Goal: Information Seeking & Learning: Check status

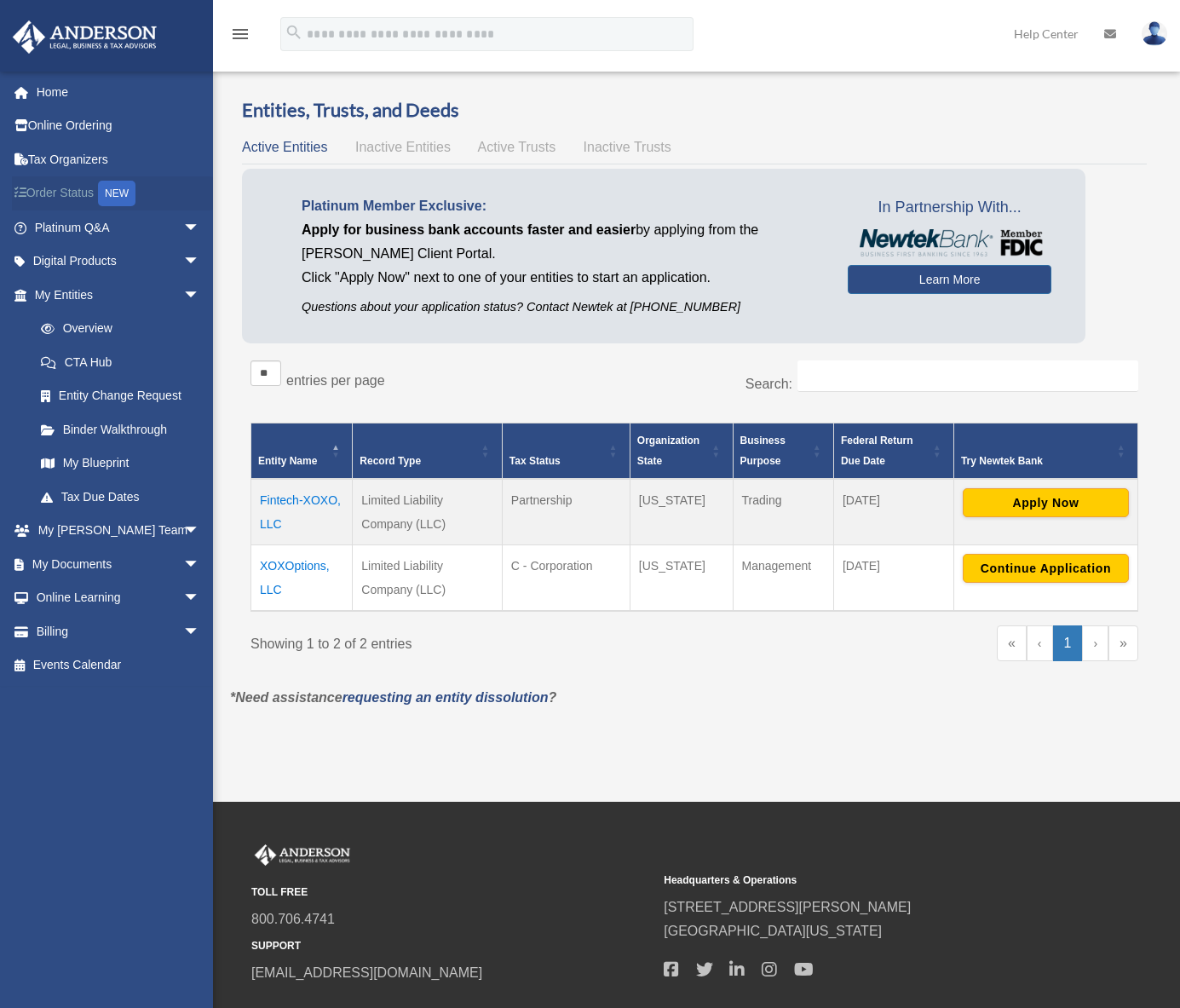
click at [86, 198] on link "Order Status NEW" at bounding box center [119, 194] width 214 height 35
click at [37, 92] on link "Home" at bounding box center [119, 92] width 214 height 34
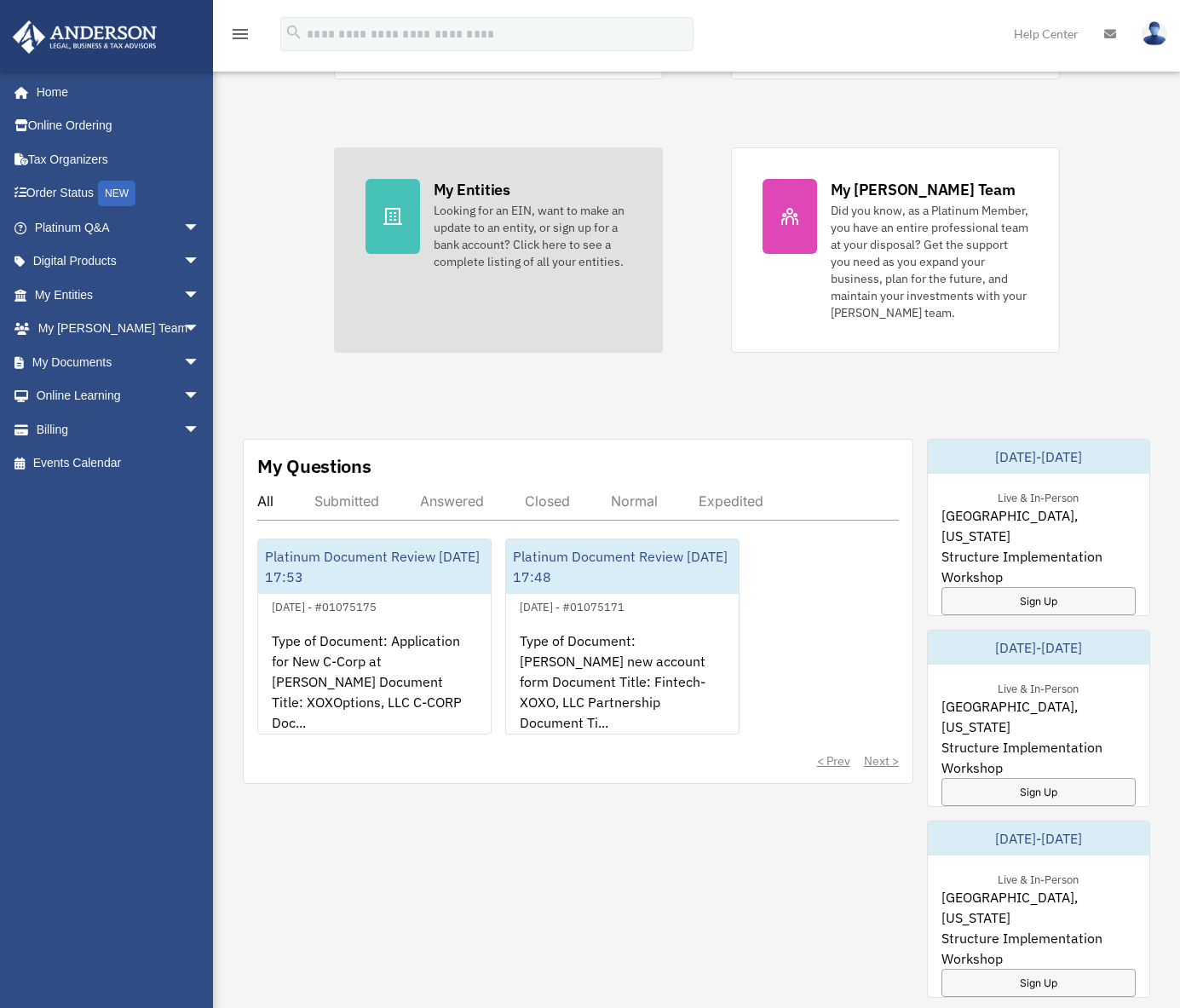
scroll to position [411, 0]
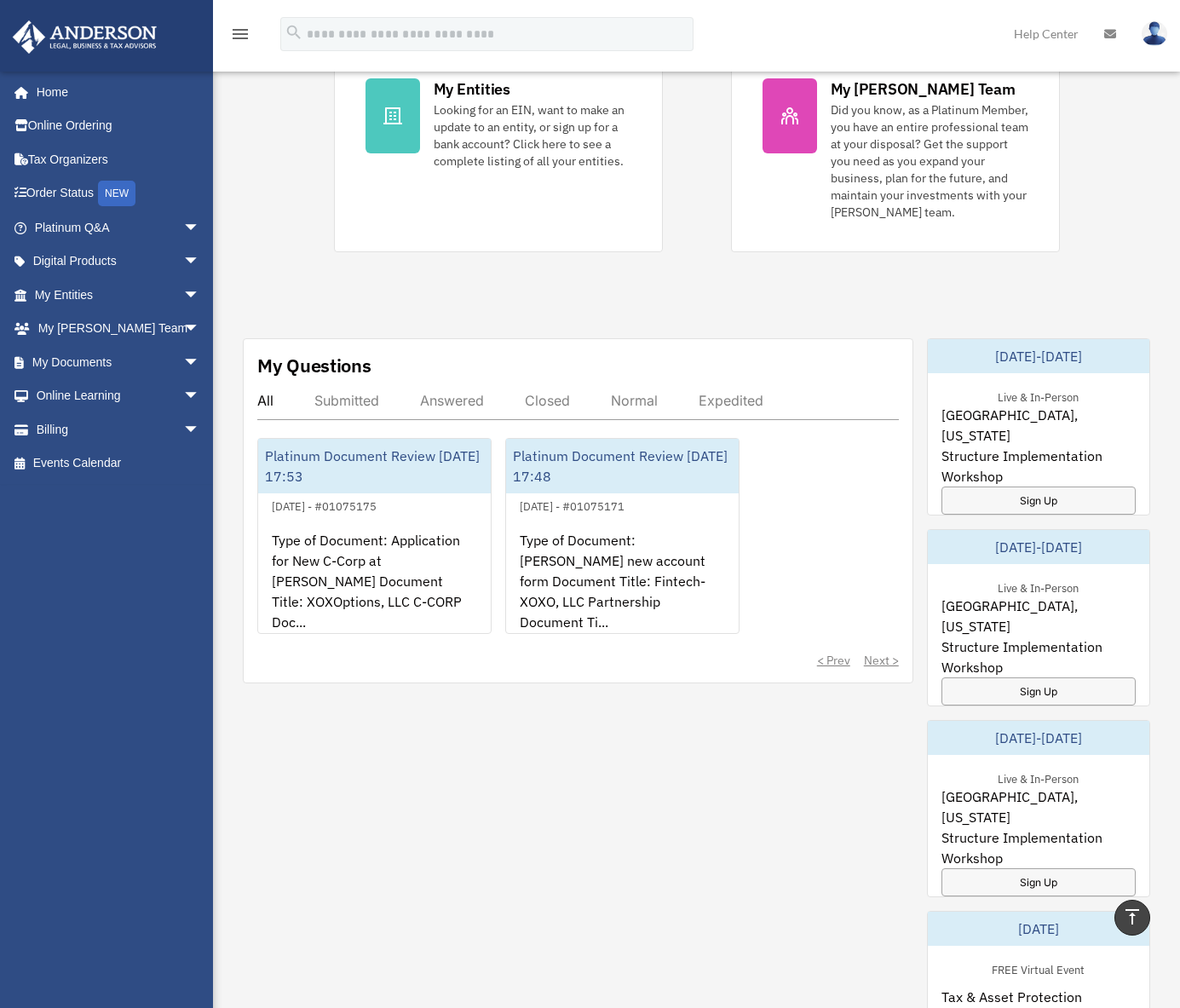
click at [355, 409] on div "Submitted" at bounding box center [347, 400] width 65 height 17
click at [464, 409] on div "Answered" at bounding box center [452, 400] width 64 height 17
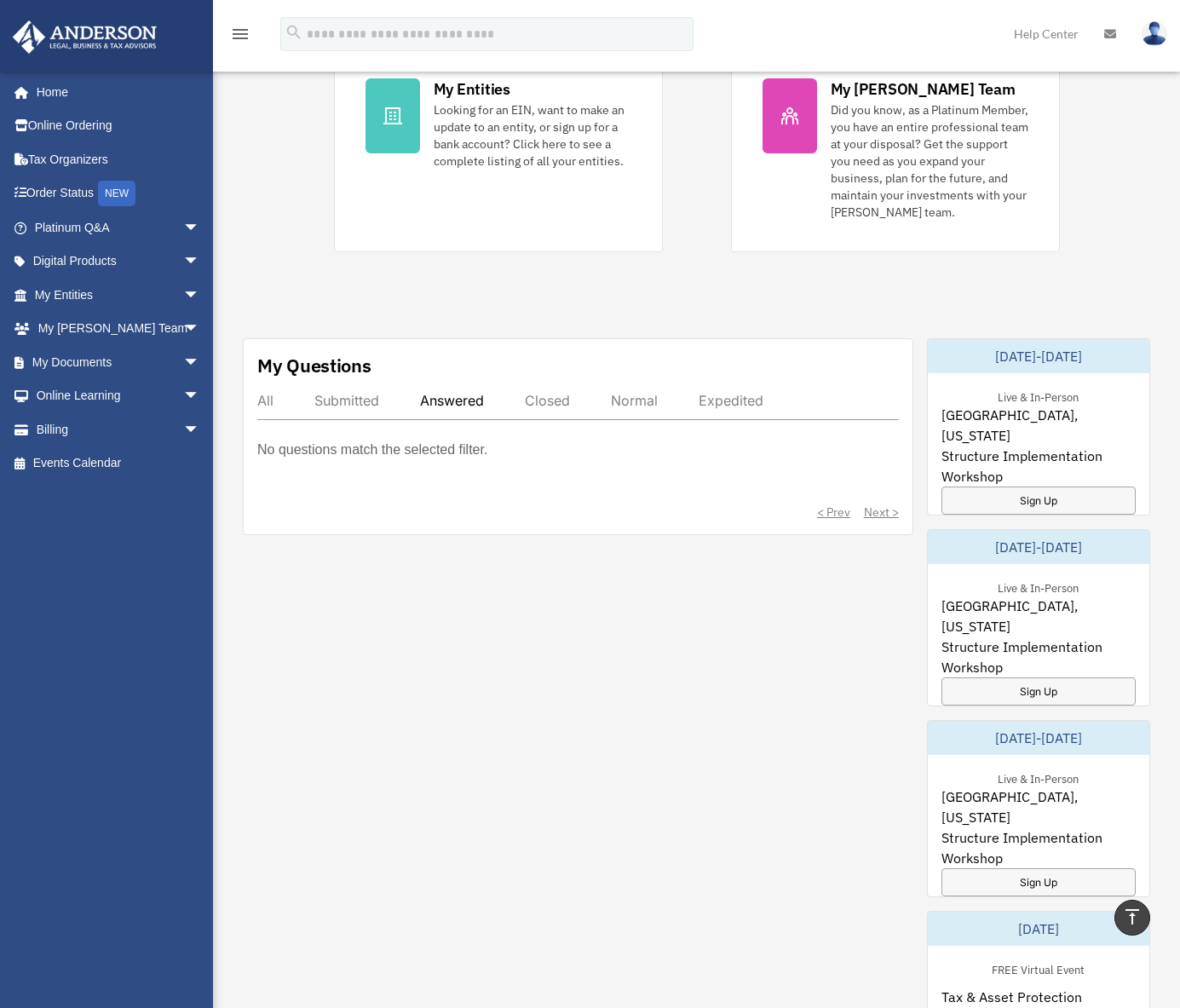
click at [540, 409] on div "Closed" at bounding box center [548, 400] width 45 height 17
click at [639, 409] on div "Normal" at bounding box center [634, 400] width 47 height 17
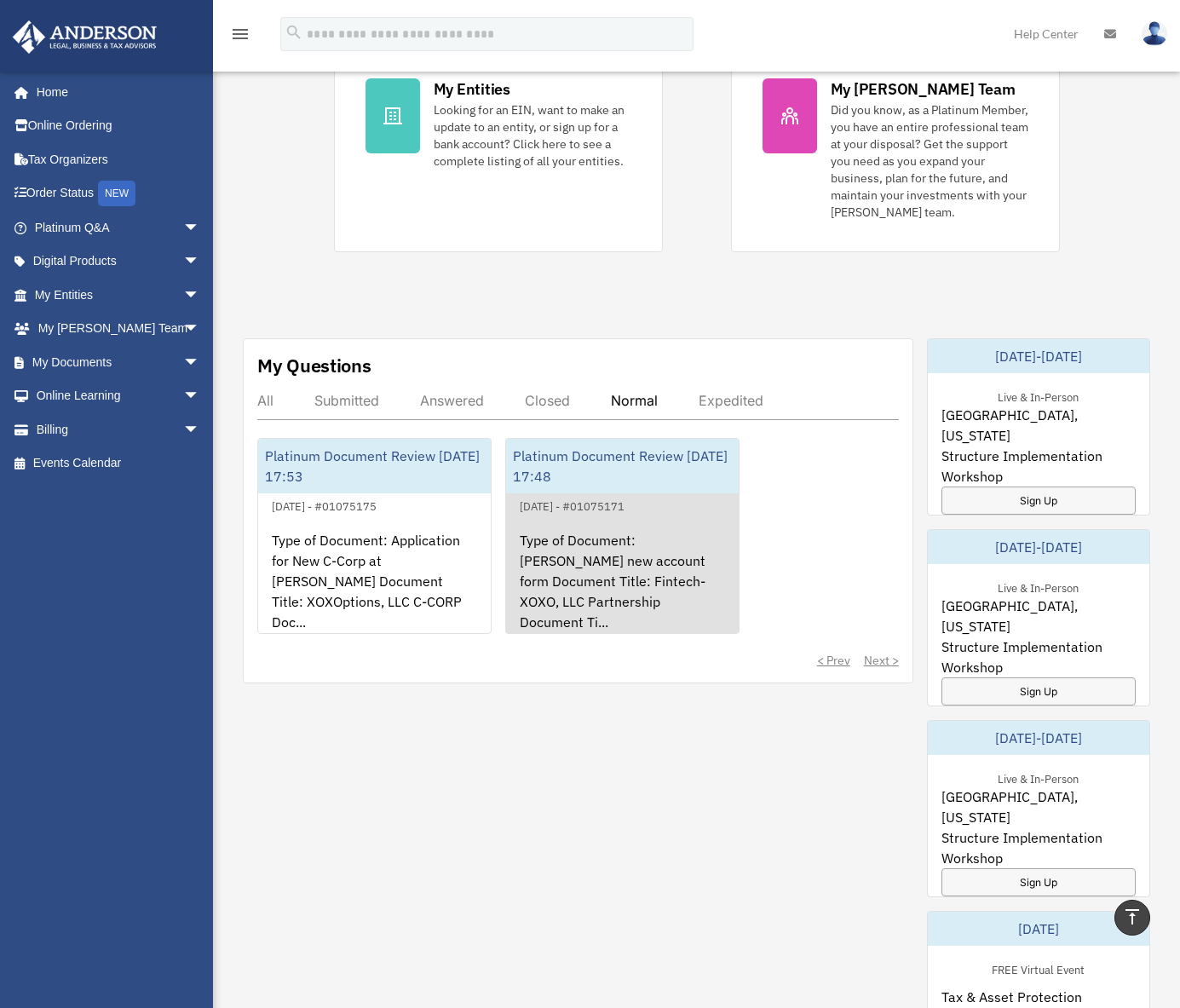
click at [612, 477] on div "Platinum Document Review [DATE] 17:48" at bounding box center [622, 466] width 233 height 55
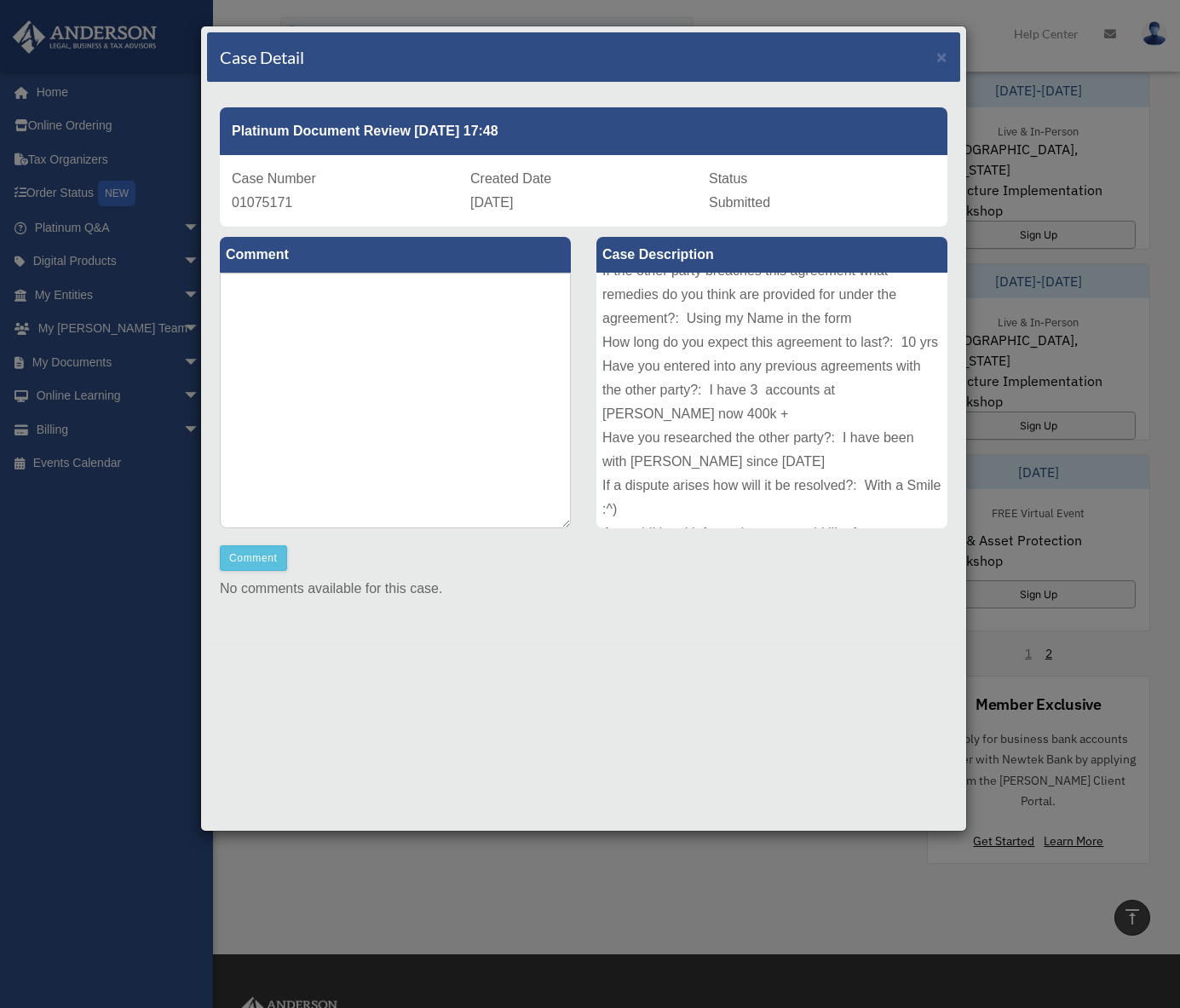
scroll to position [78, 0]
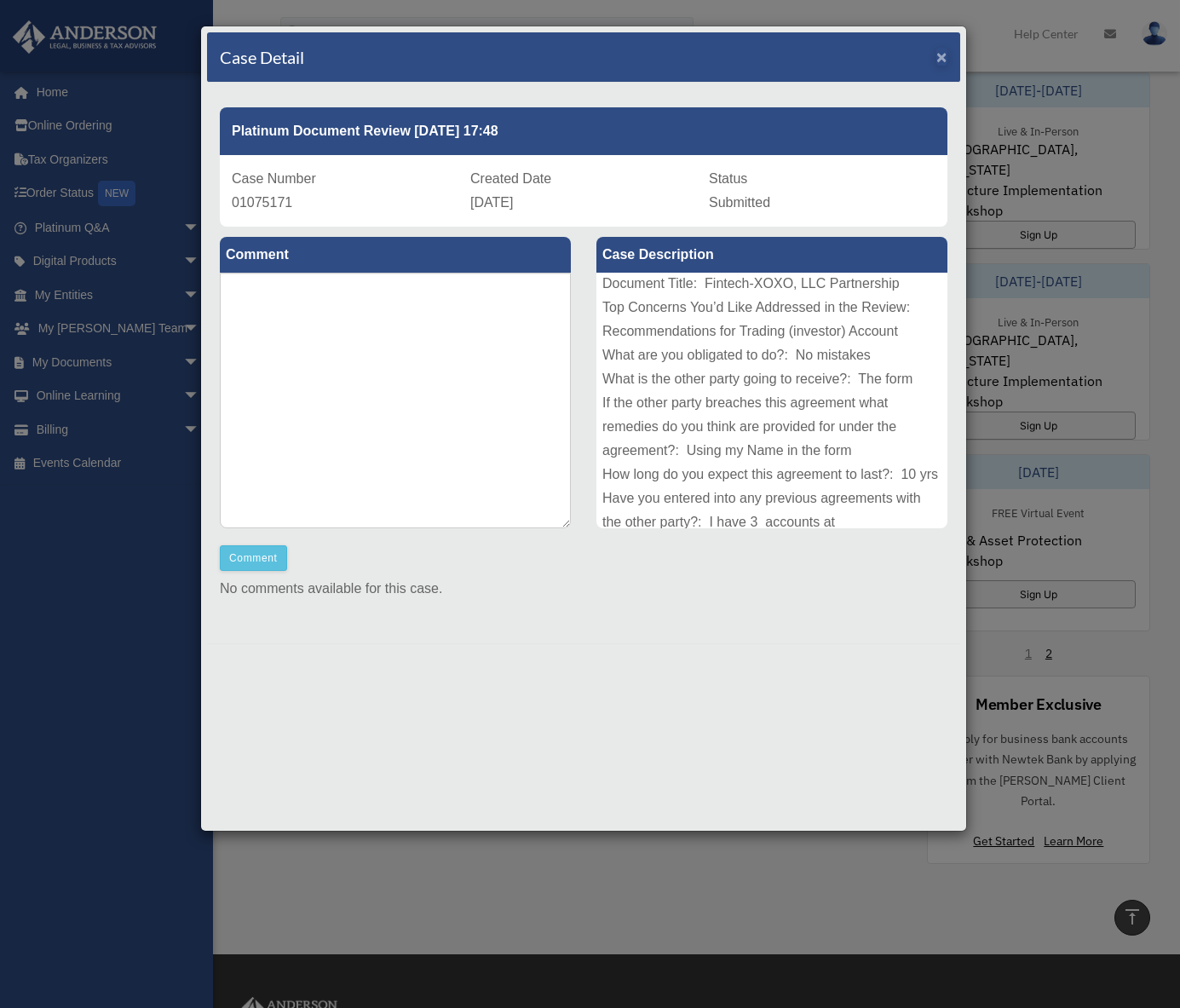
click at [942, 55] on span "×" at bounding box center [942, 56] width 11 height 20
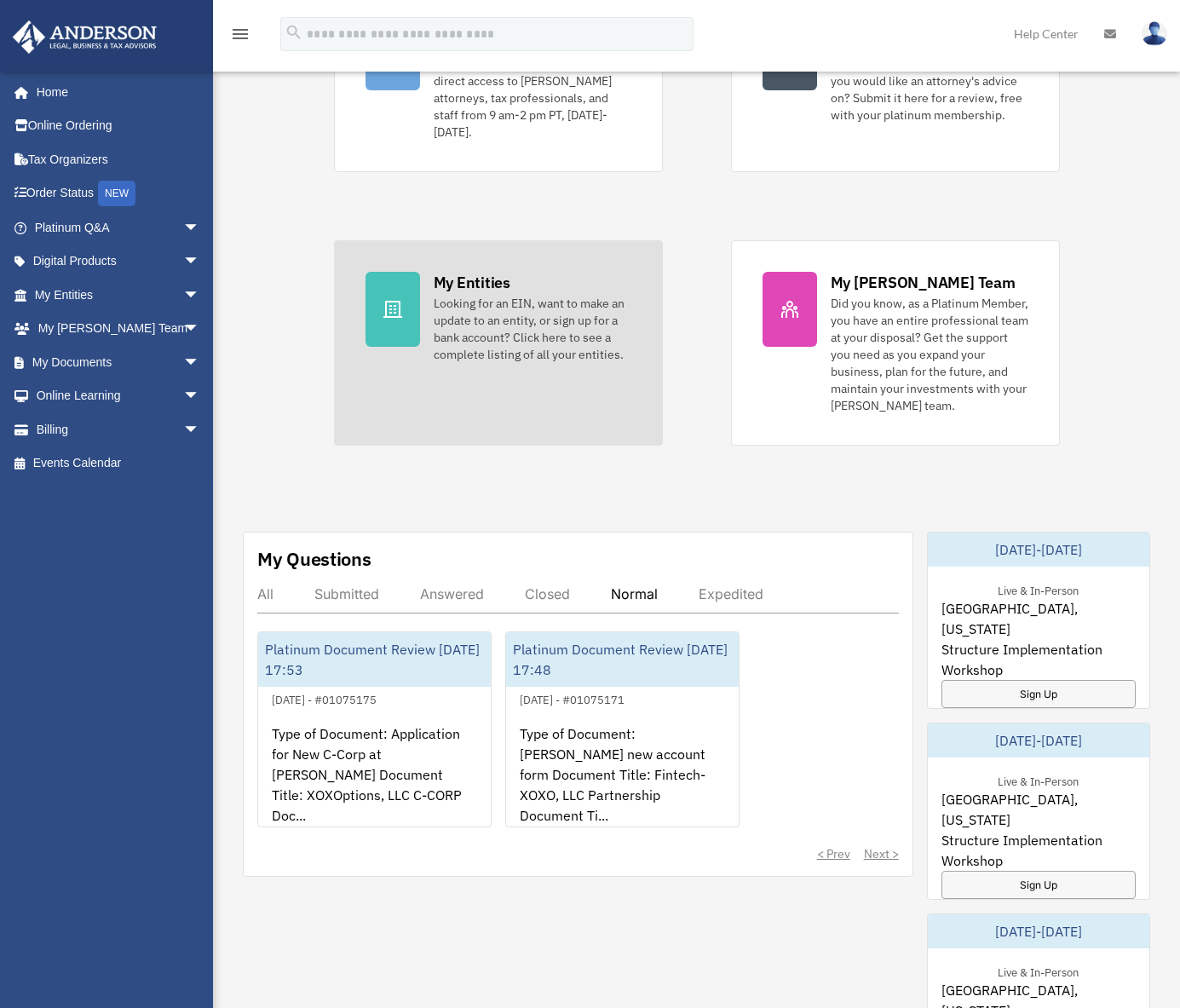
scroll to position [0, 0]
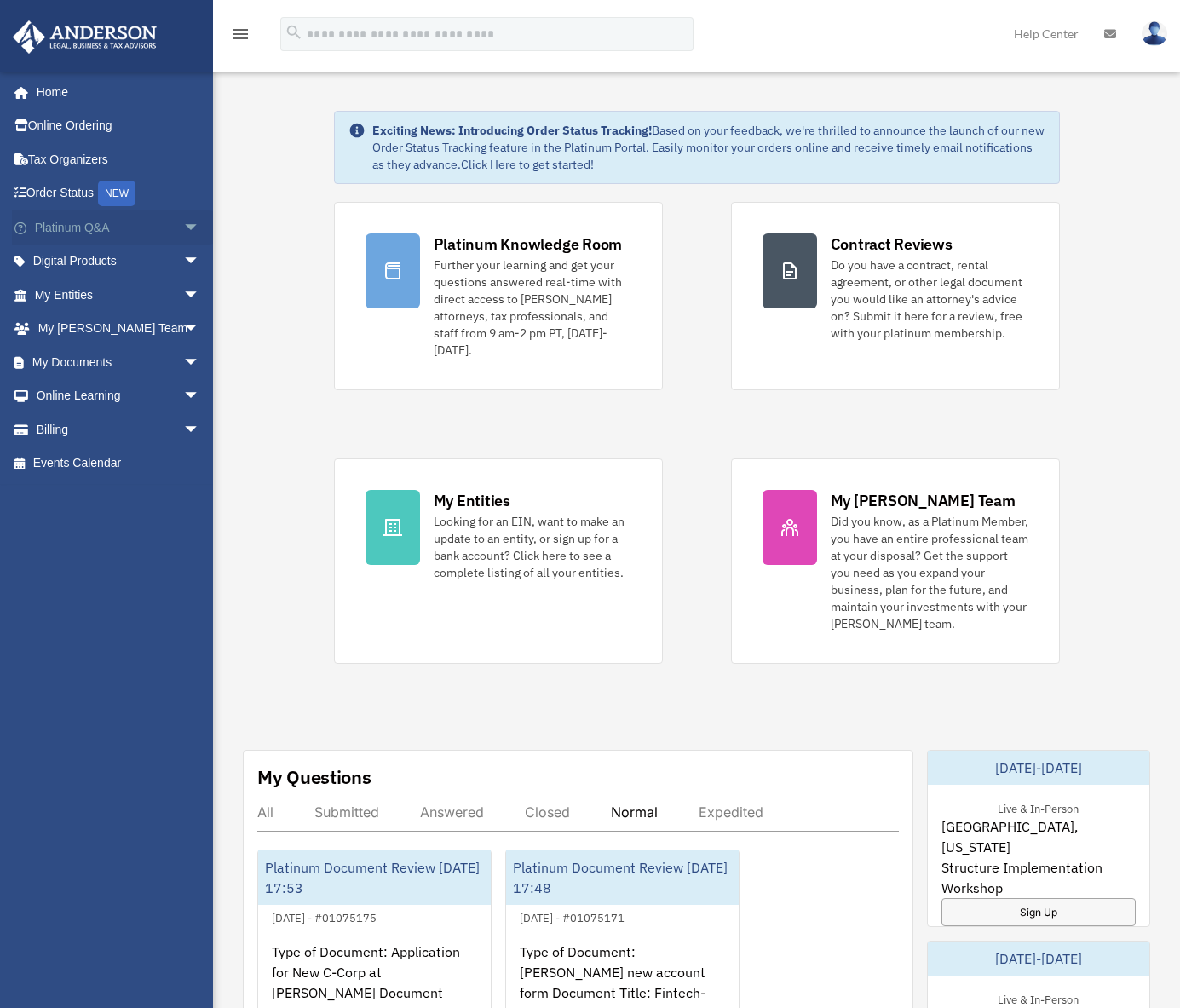
click at [75, 223] on link "Platinum Q&A arrow_drop_down" at bounding box center [119, 227] width 214 height 34
click at [183, 229] on span "arrow_drop_down" at bounding box center [199, 228] width 34 height 35
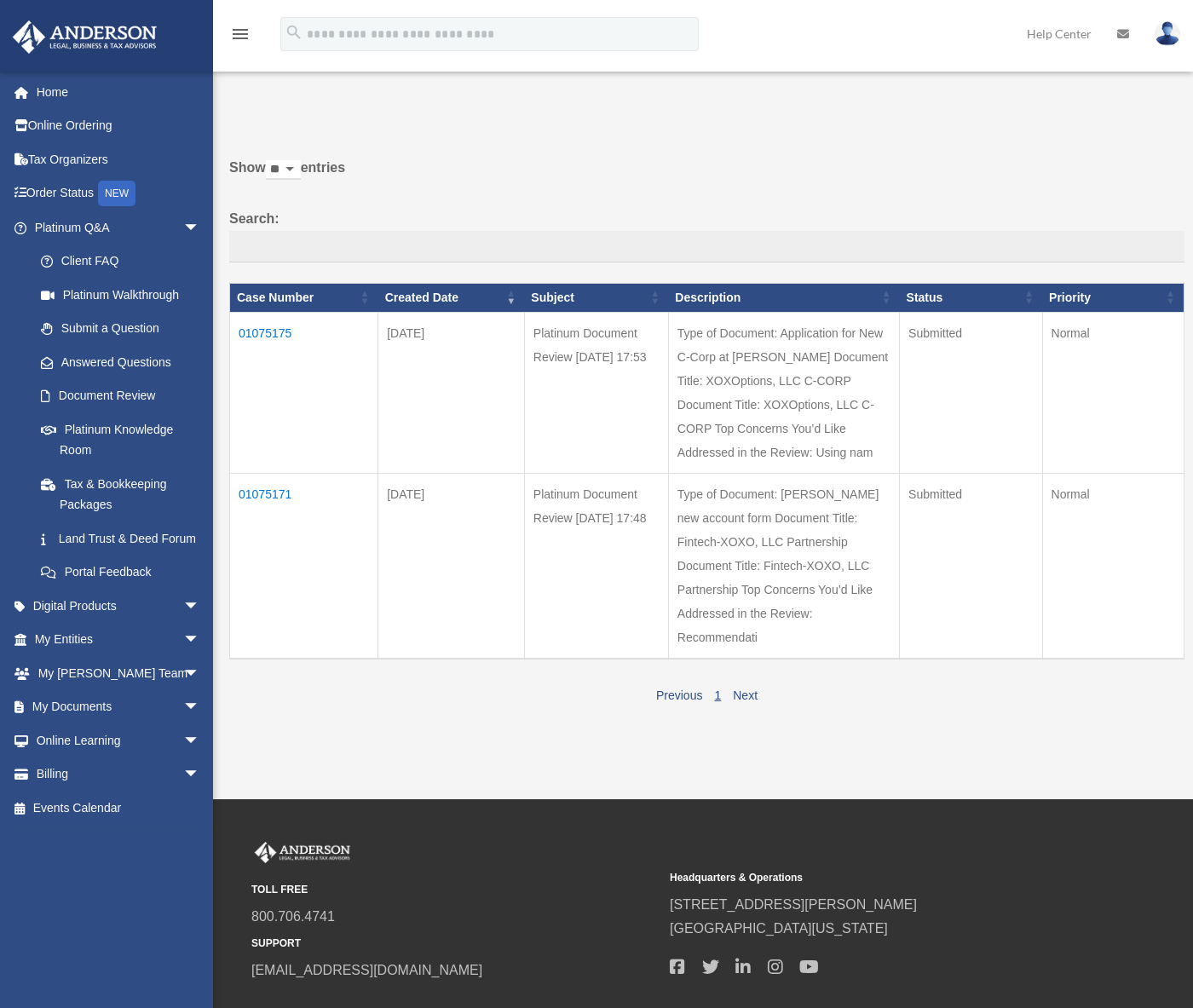
click at [275, 346] on td "01075175" at bounding box center [304, 392] width 148 height 161
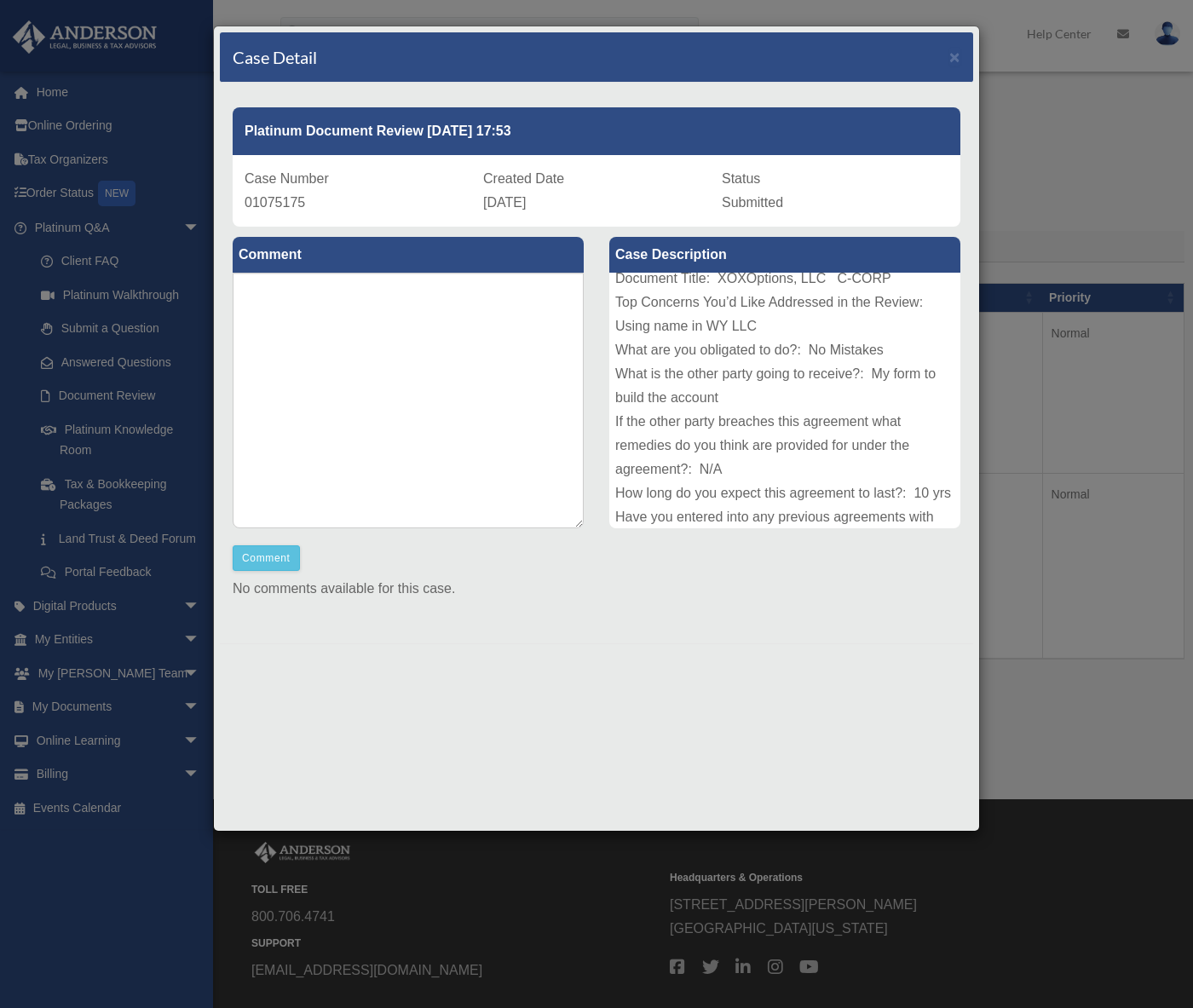
scroll to position [80, 0]
click at [959, 61] on span "×" at bounding box center [955, 56] width 11 height 20
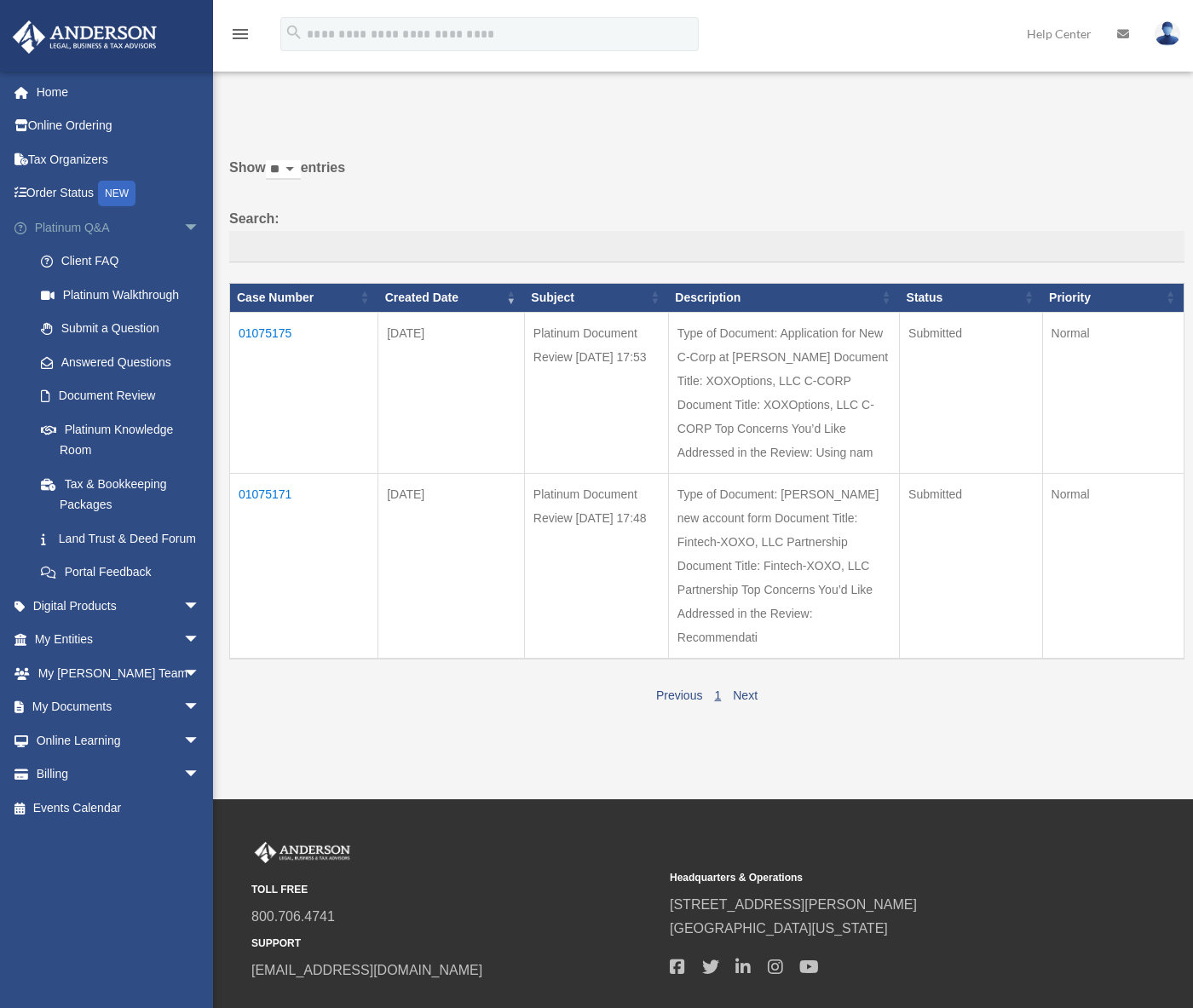
click at [65, 233] on link "Platinum Q&A arrow_drop_down" at bounding box center [119, 227] width 214 height 34
click at [744, 688] on link "Next" at bounding box center [745, 695] width 25 height 14
click at [56, 95] on link "Home" at bounding box center [119, 92] width 214 height 34
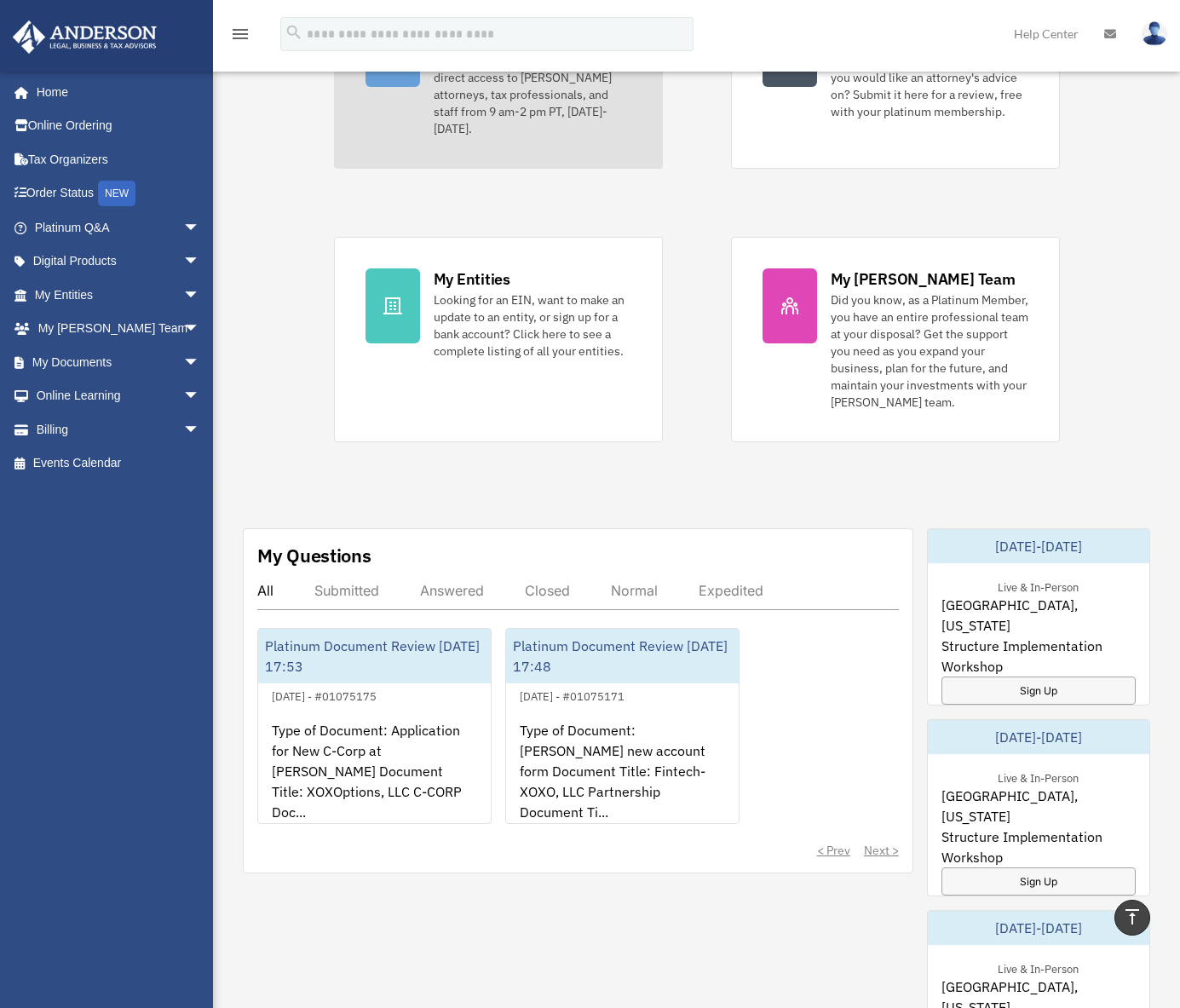
scroll to position [78, 0]
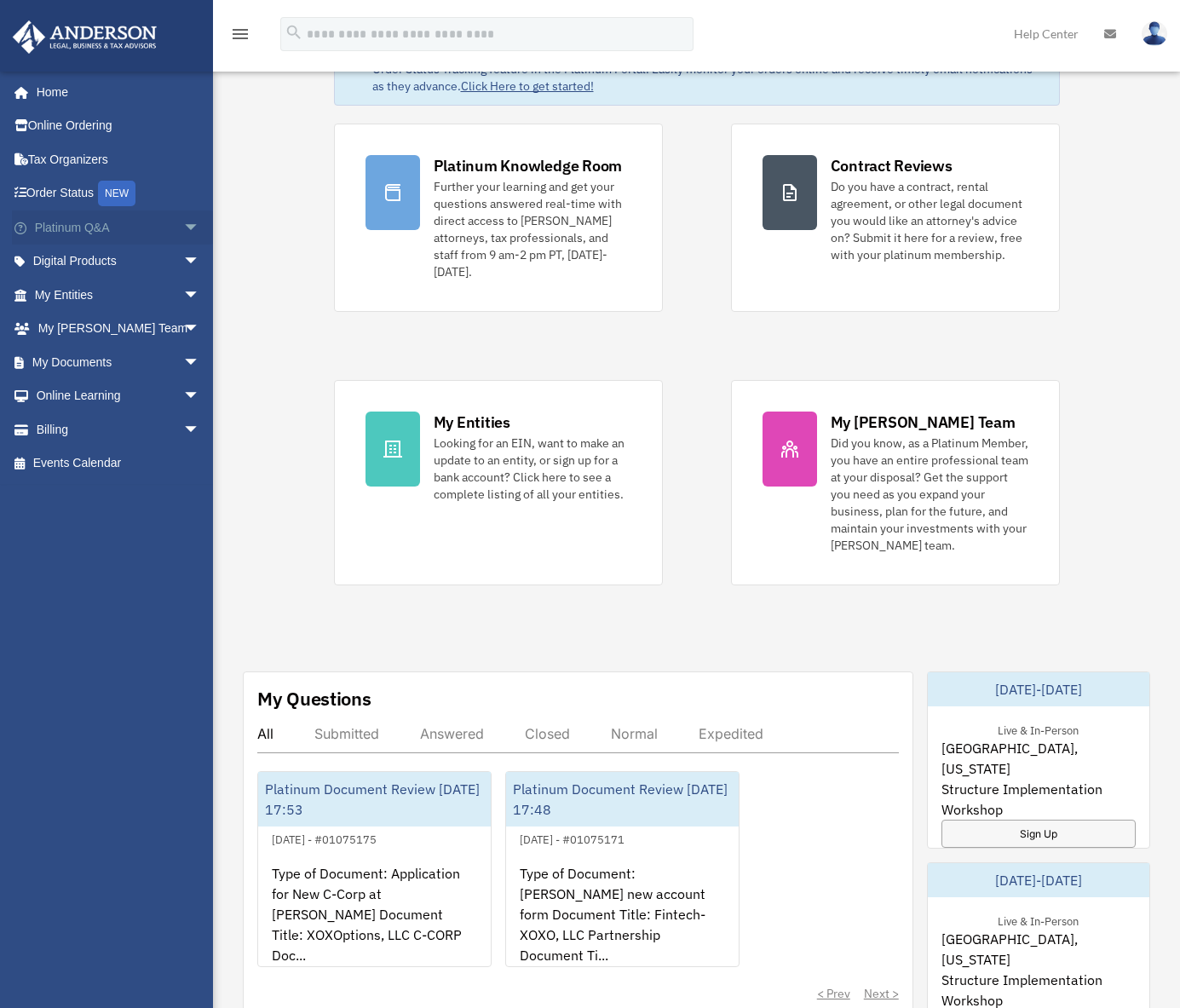
click at [73, 229] on link "Platinum Q&A arrow_drop_down" at bounding box center [119, 227] width 214 height 34
